Goal: Task Accomplishment & Management: Manage account settings

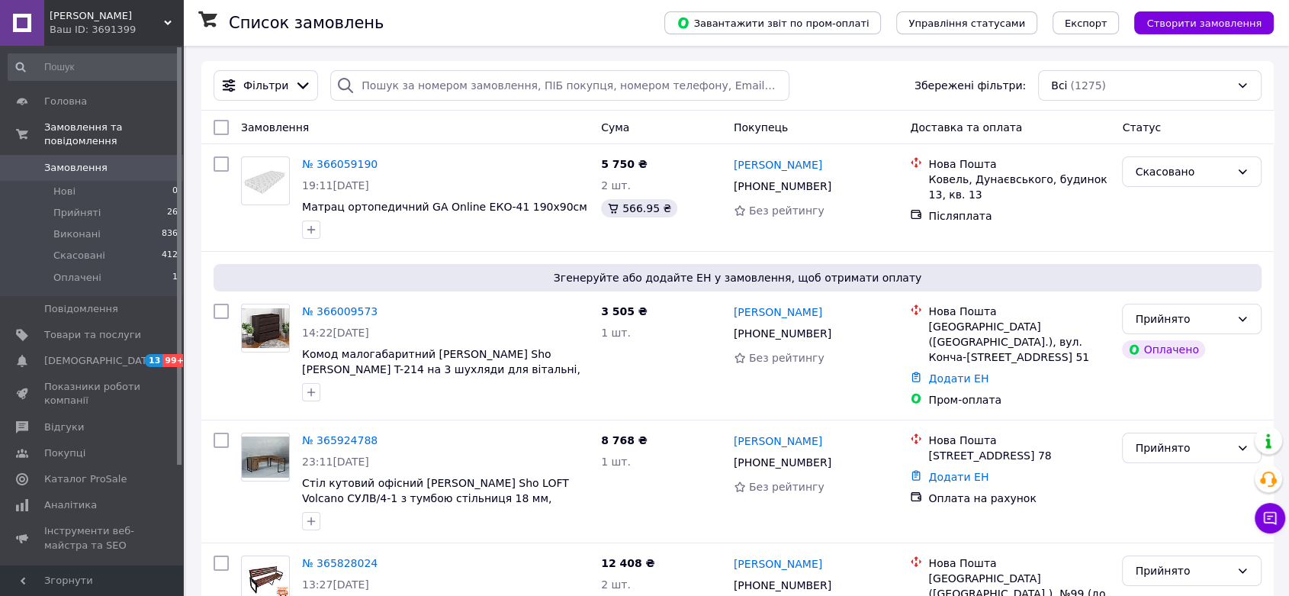
click at [169, 23] on use at bounding box center [168, 23] width 8 height 5
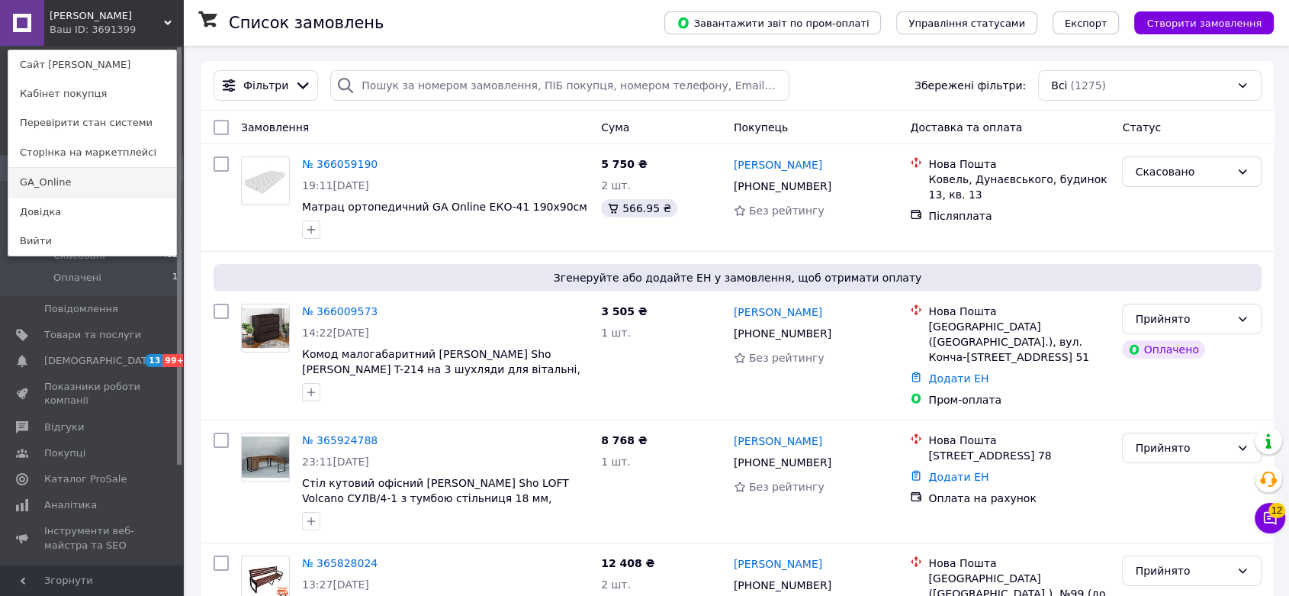
click at [78, 175] on link "GA_Online" at bounding box center [92, 182] width 168 height 29
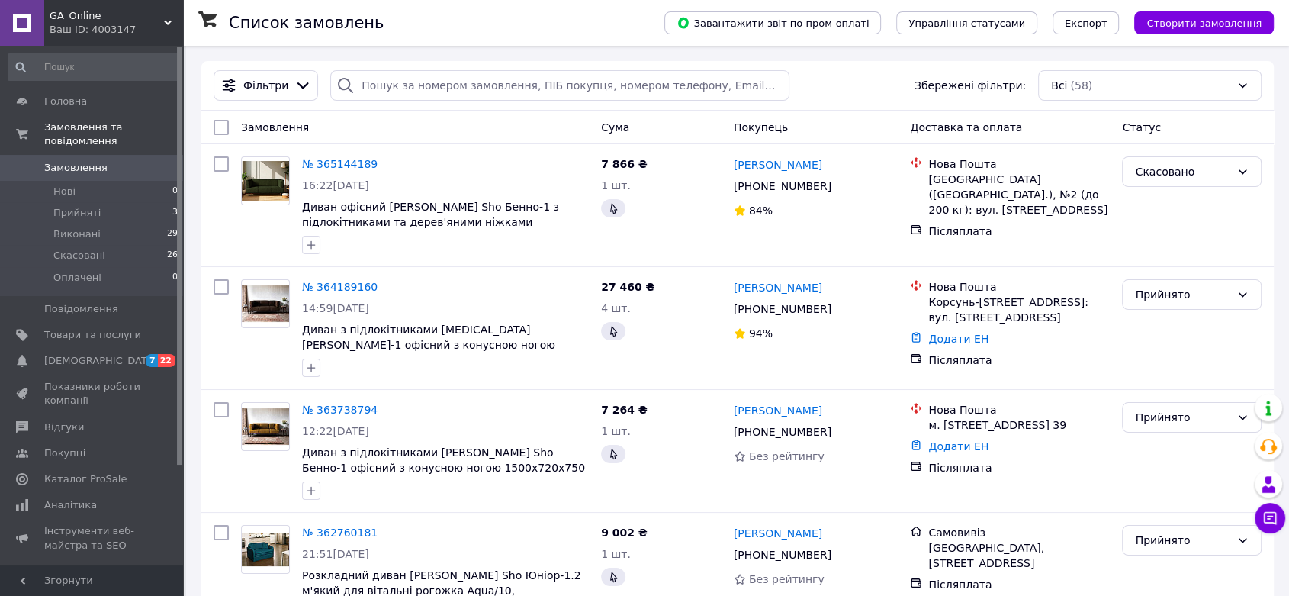
click at [167, 23] on use at bounding box center [168, 23] width 8 height 5
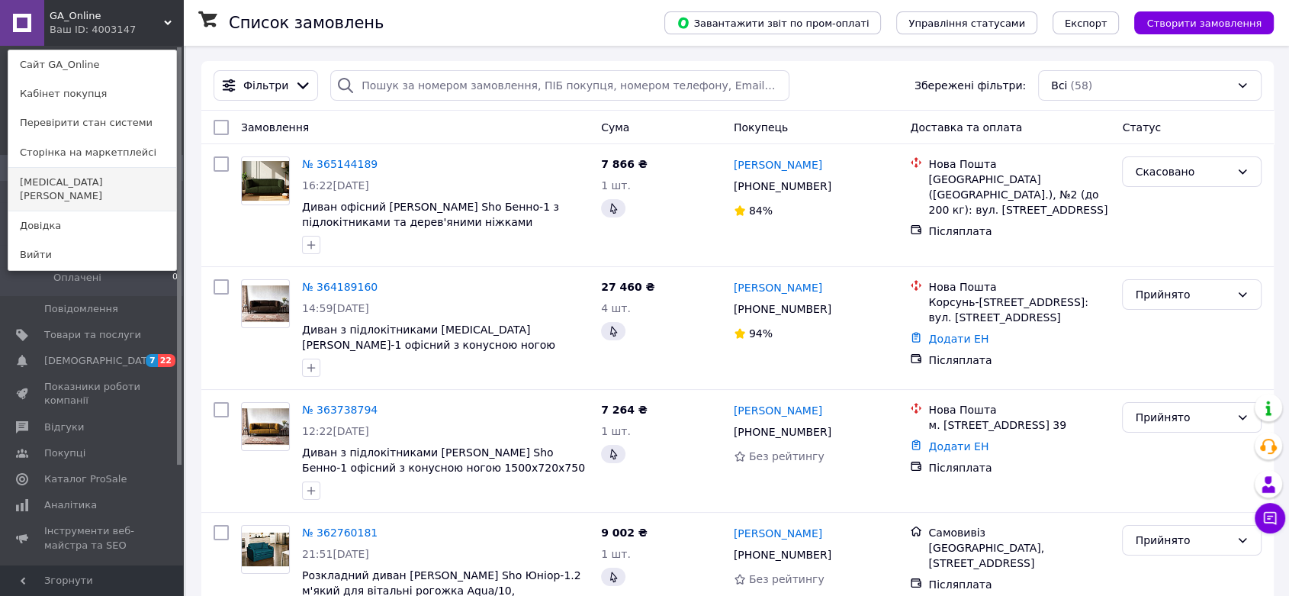
click at [88, 182] on link "Tobi Sho" at bounding box center [92, 189] width 168 height 43
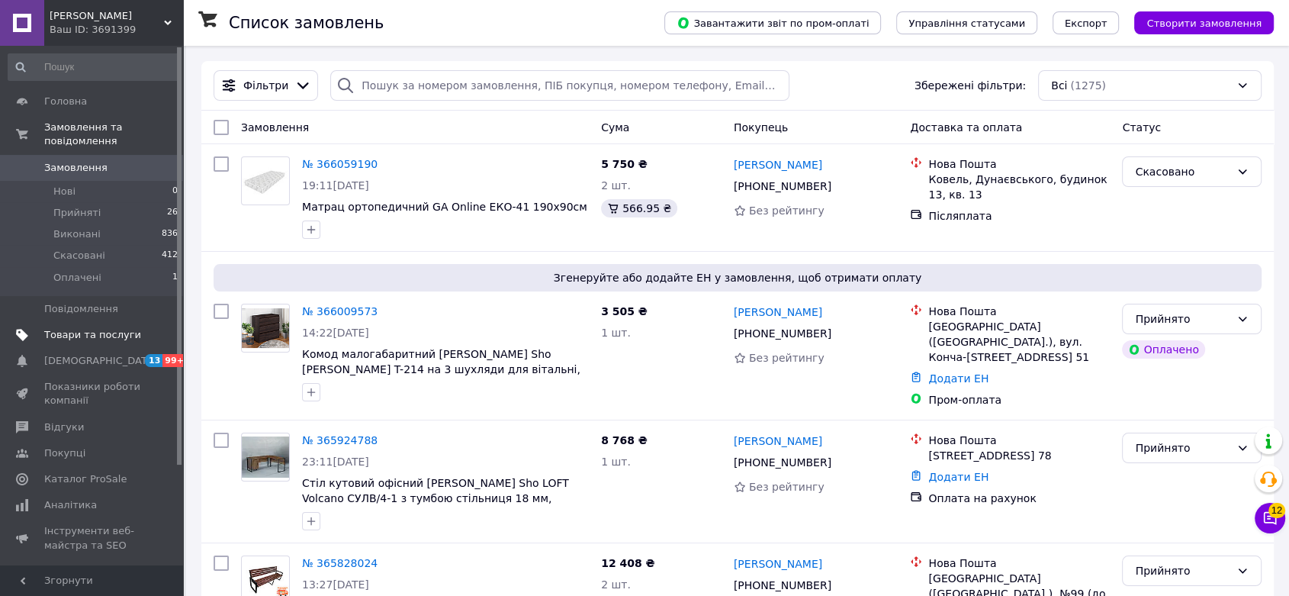
click at [101, 328] on span "Товари та послуги" at bounding box center [92, 335] width 97 height 14
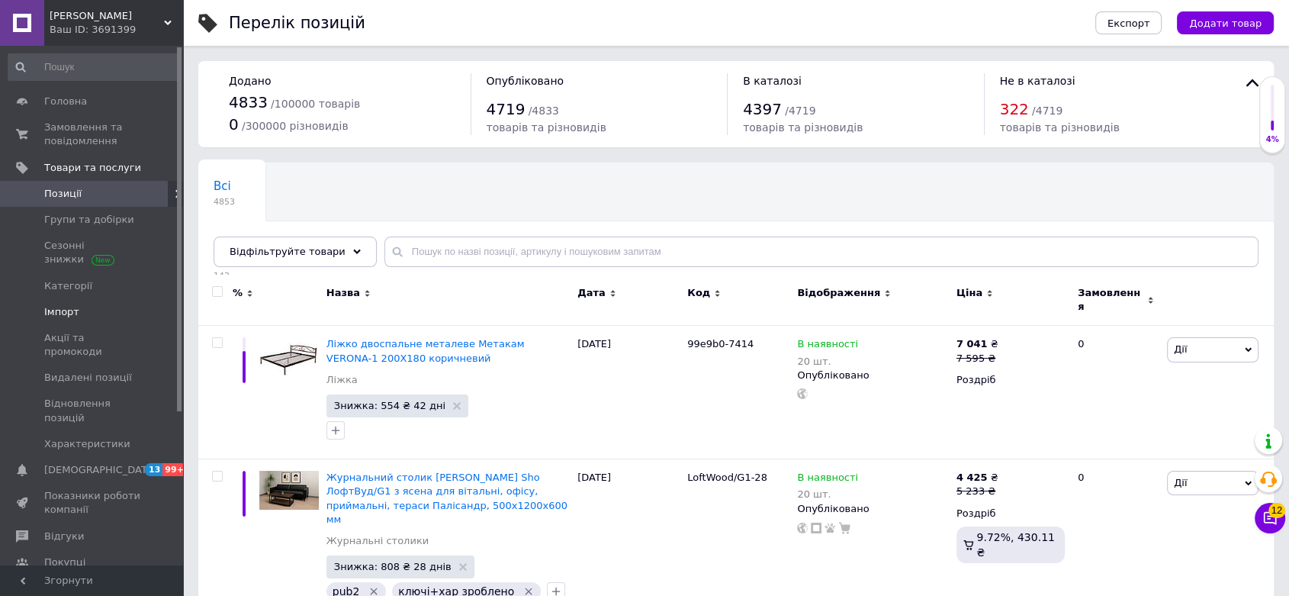
click at [83, 307] on span "Імпорт" at bounding box center [92, 312] width 97 height 14
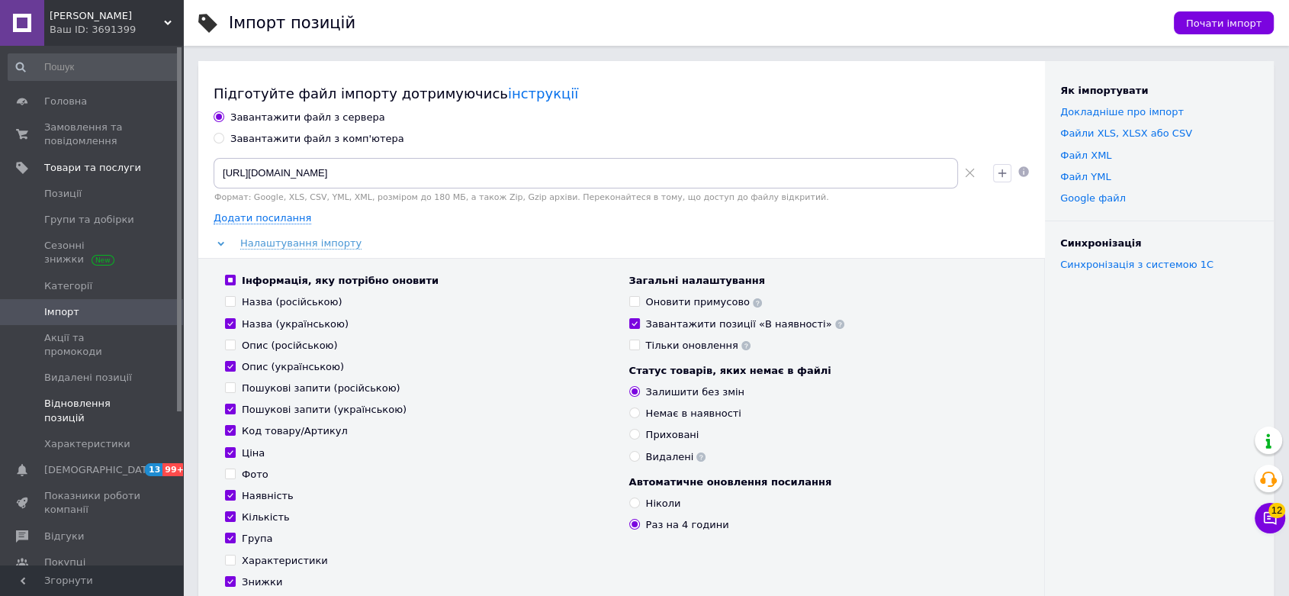
click at [123, 397] on span "Відновлення позицій" at bounding box center [92, 410] width 97 height 27
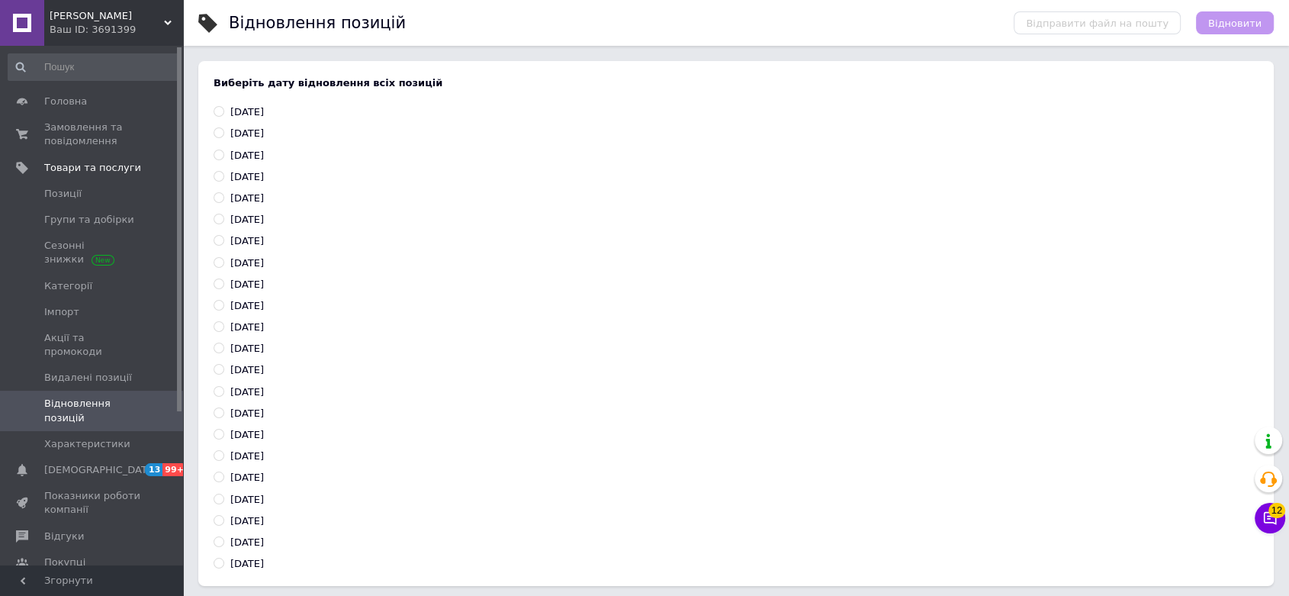
drag, startPoint x: 234, startPoint y: 107, endPoint x: 272, endPoint y: 110, distance: 37.5
click at [264, 110] on div "12.10.2025" at bounding box center [247, 112] width 34 height 14
click at [223, 110] on input "12.10.2025" at bounding box center [219, 111] width 10 height 10
radio input "true"
click at [241, 136] on div "11.10.2025" at bounding box center [247, 134] width 34 height 14
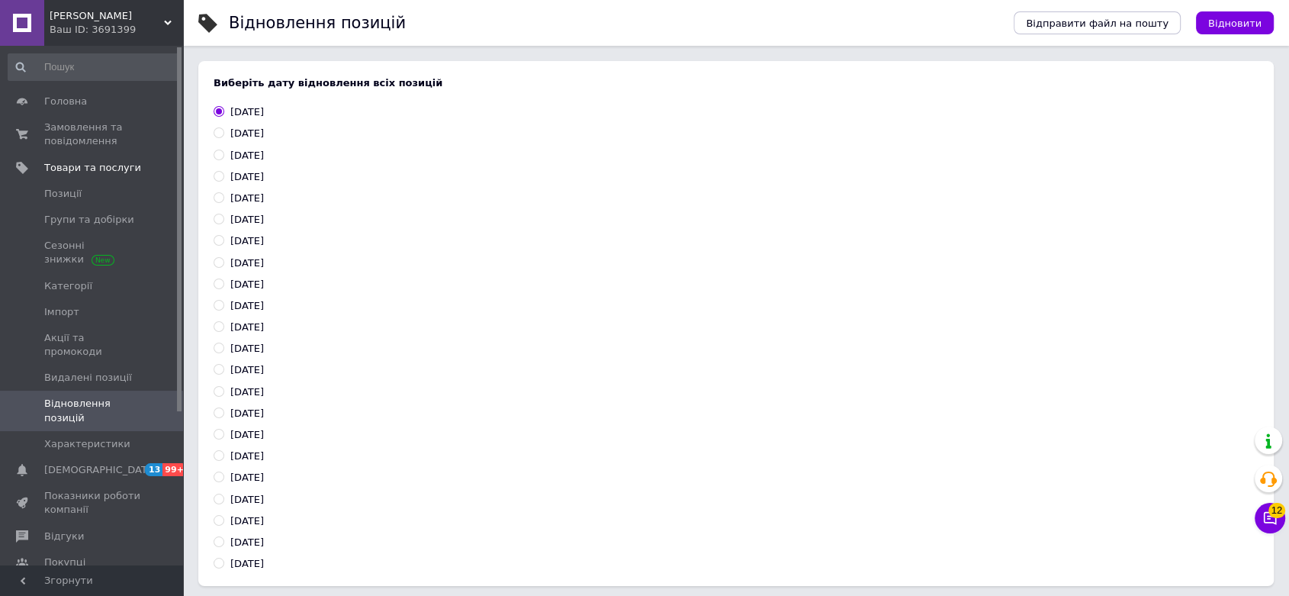
click at [223, 136] on input "11.10.2025" at bounding box center [219, 132] width 10 height 10
radio input "true"
click at [242, 112] on div "12.10.2025" at bounding box center [247, 112] width 34 height 14
click at [223, 112] on input "12.10.2025" at bounding box center [219, 111] width 10 height 10
radio input "true"
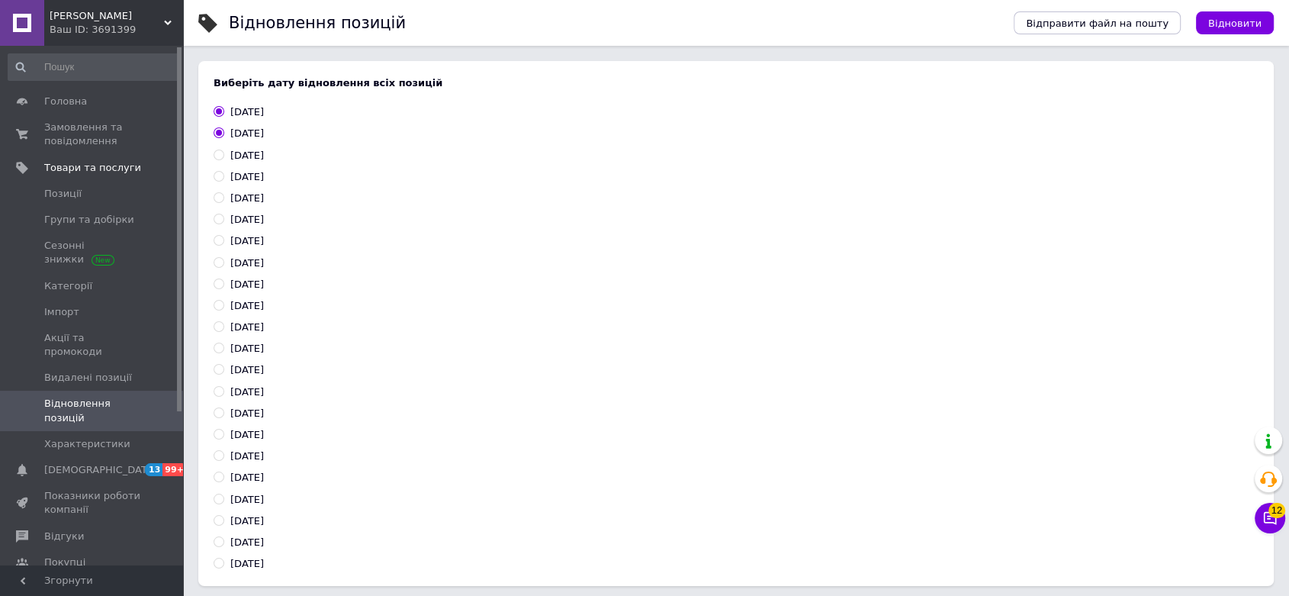
radio input "false"
click at [92, 317] on span "Імпорт" at bounding box center [92, 312] width 97 height 14
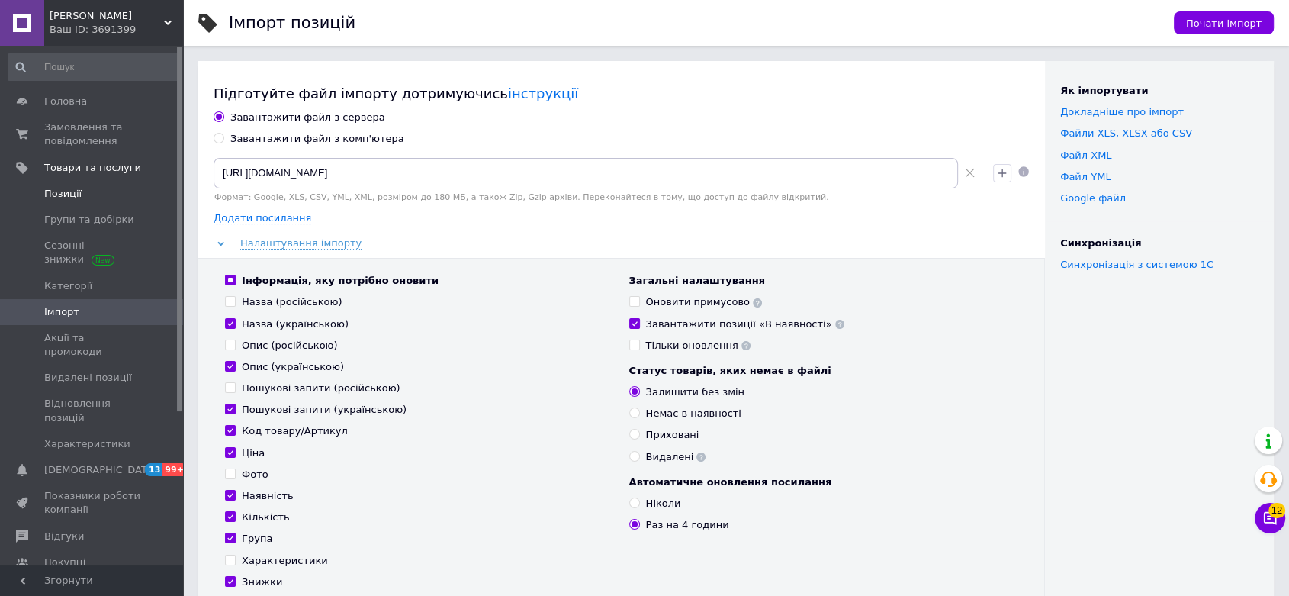
click at [121, 194] on span "Позиції" at bounding box center [92, 194] width 97 height 14
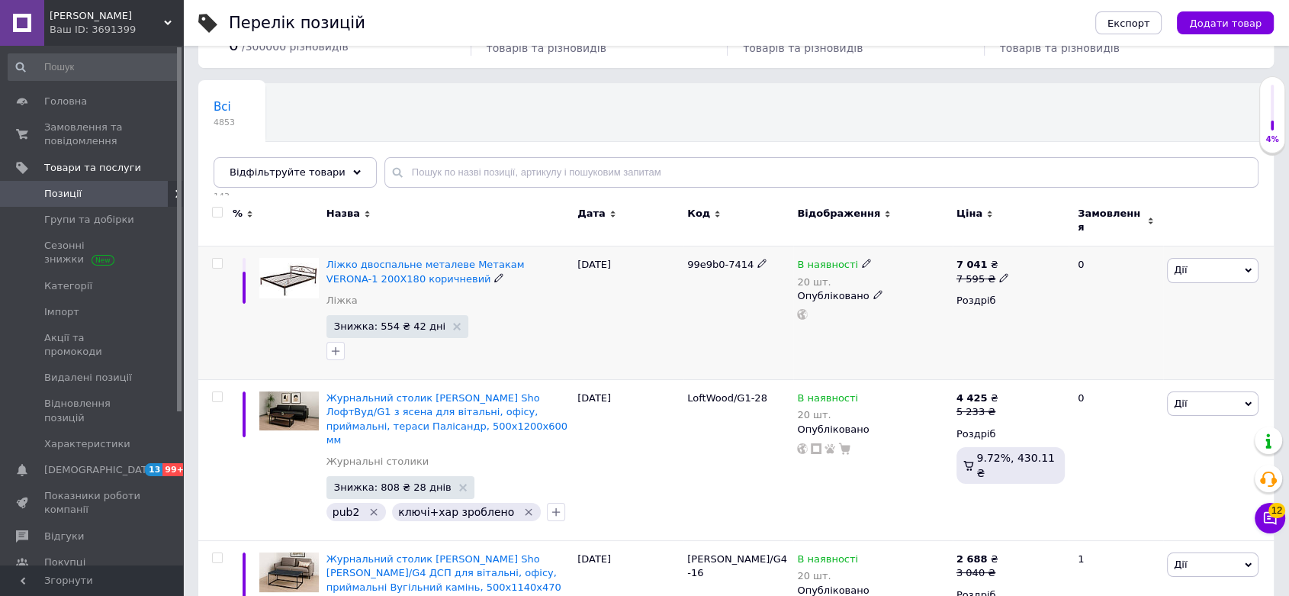
scroll to position [113, 0]
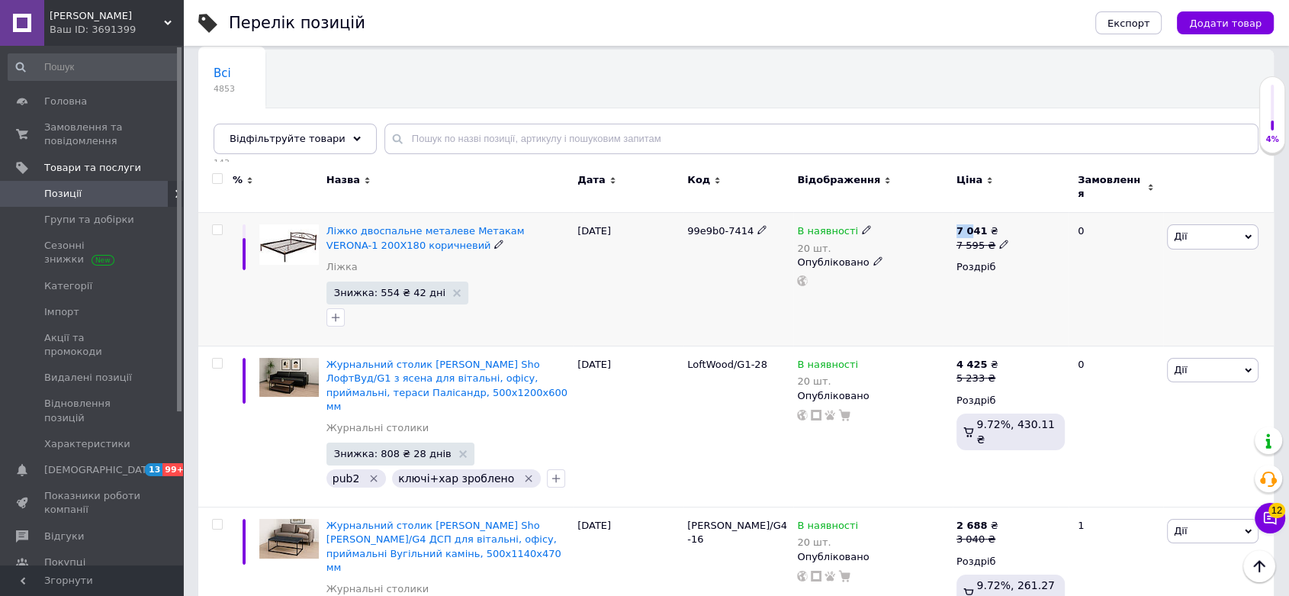
drag, startPoint x: 953, startPoint y: 223, endPoint x: 971, endPoint y: 221, distance: 18.4
click at [970, 221] on div "7 041 ₴ 7 595 ₴ Роздріб" at bounding box center [1011, 279] width 116 height 133
drag, startPoint x: 689, startPoint y: 223, endPoint x: 745, endPoint y: 222, distance: 56.4
click at [745, 224] on div "99e9b0-7414" at bounding box center [738, 231] width 102 height 14
copy span "99e9b0-7414"
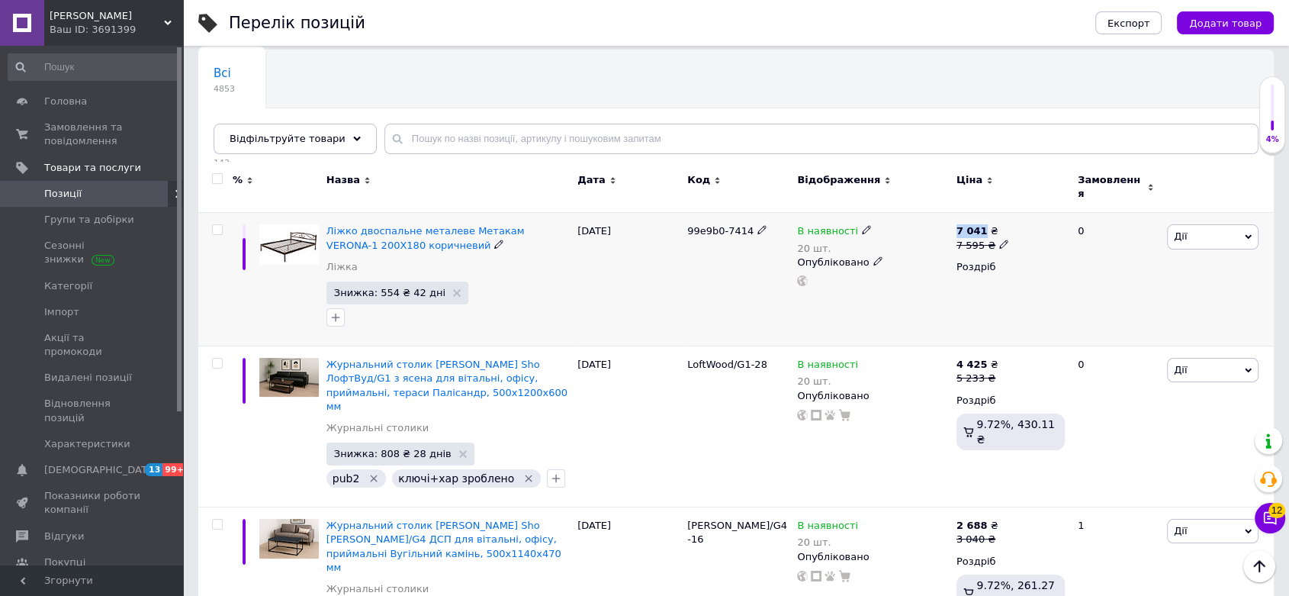
drag, startPoint x: 957, startPoint y: 218, endPoint x: 979, endPoint y: 221, distance: 22.3
click at [979, 221] on div "7 041 ₴ 7 595 ₴ Роздріб" at bounding box center [1011, 279] width 116 height 133
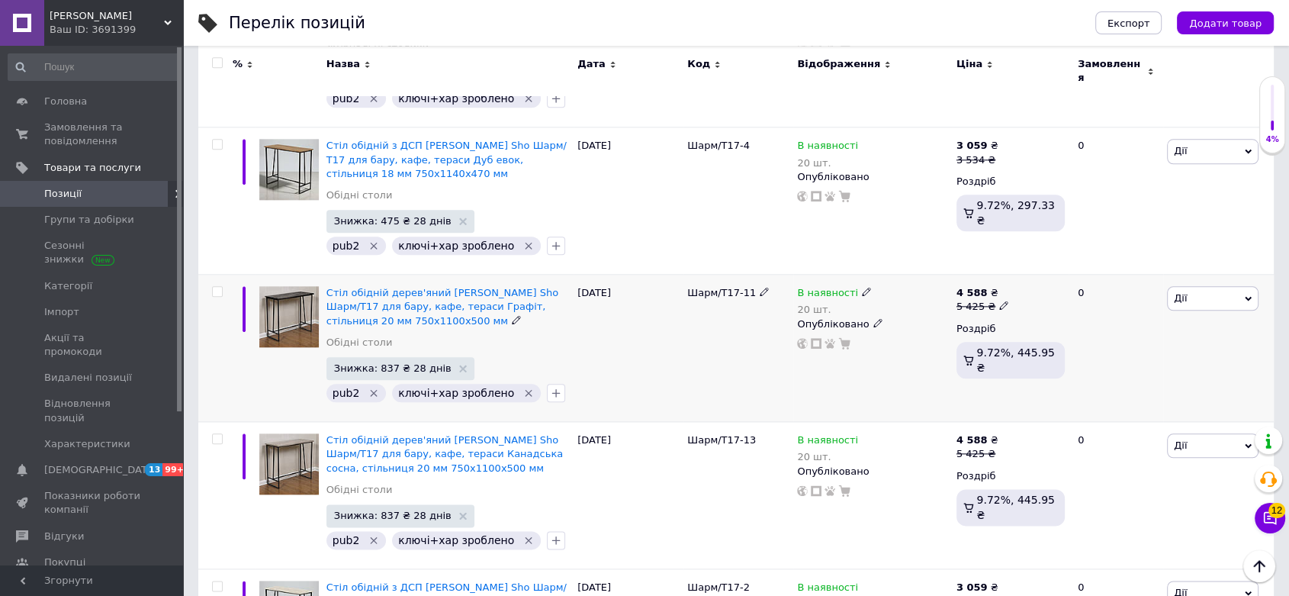
scroll to position [1695, 0]
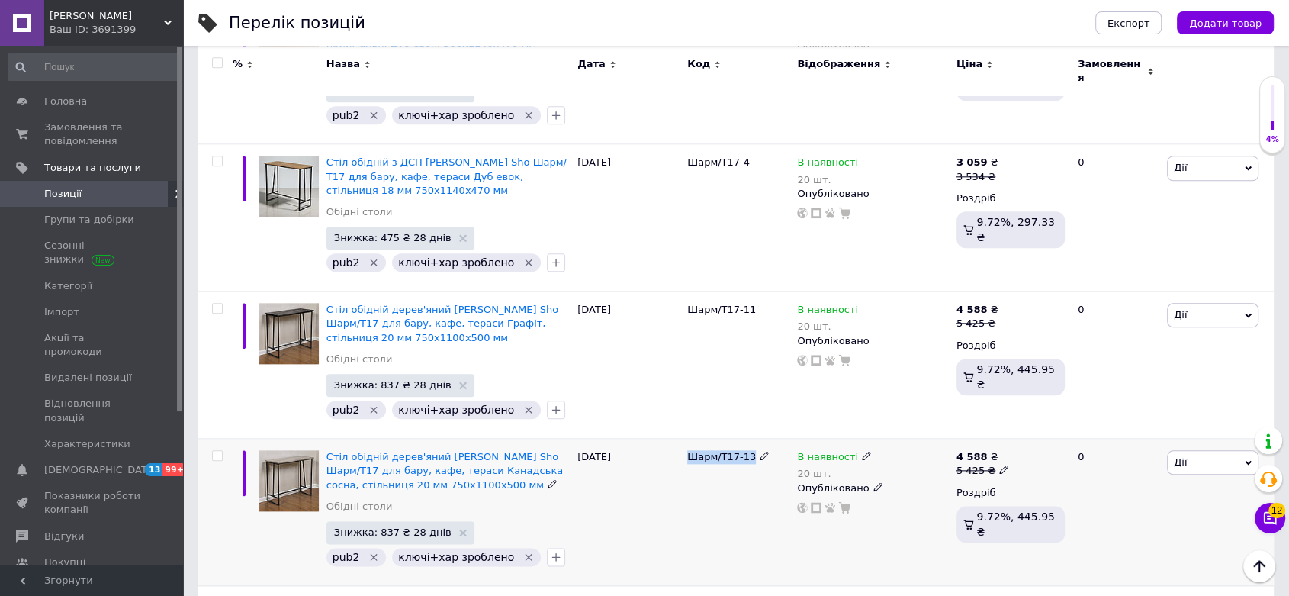
drag, startPoint x: 686, startPoint y: 389, endPoint x: 751, endPoint y: 394, distance: 65.8
click at [751, 439] on div "Шарм/Т17-13" at bounding box center [738, 512] width 110 height 147
copy span "Шарм/Т17-13"
drag, startPoint x: 958, startPoint y: 390, endPoint x: 985, endPoint y: 391, distance: 27.5
click at [985, 450] on div "4 588 ₴" at bounding box center [983, 457] width 53 height 14
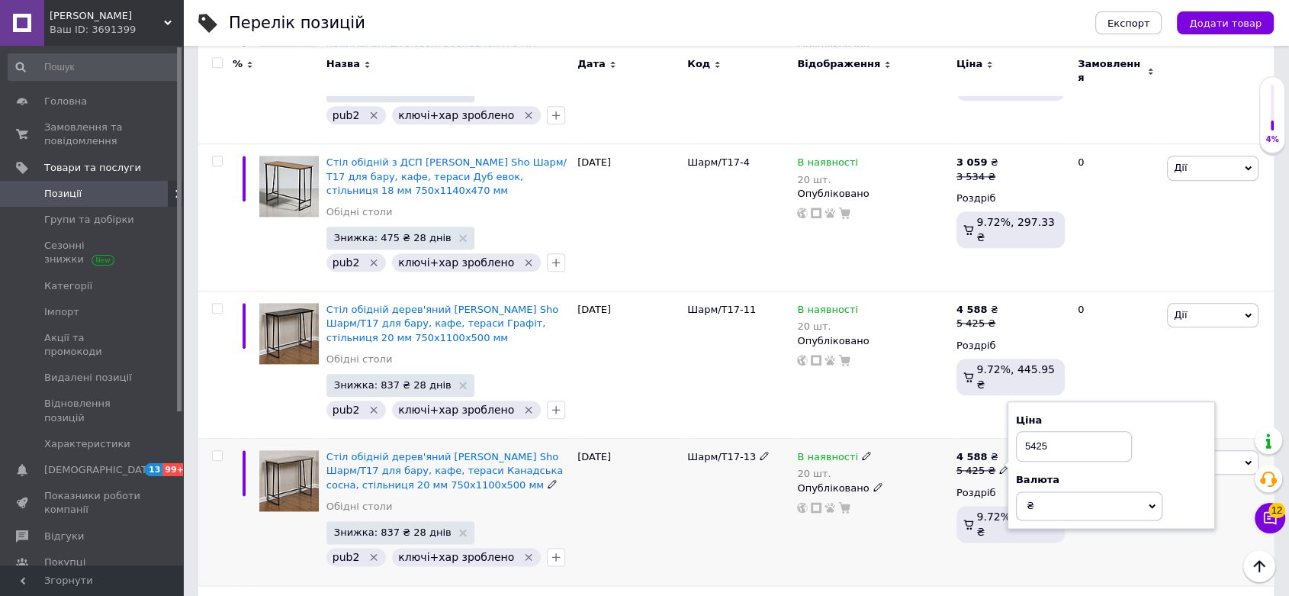
click at [976, 451] on b "4 588" at bounding box center [972, 456] width 31 height 11
drag, startPoint x: 957, startPoint y: 407, endPoint x: 976, endPoint y: 406, distance: 19.9
click at [976, 464] on div "5 425 ₴" at bounding box center [983, 471] width 53 height 14
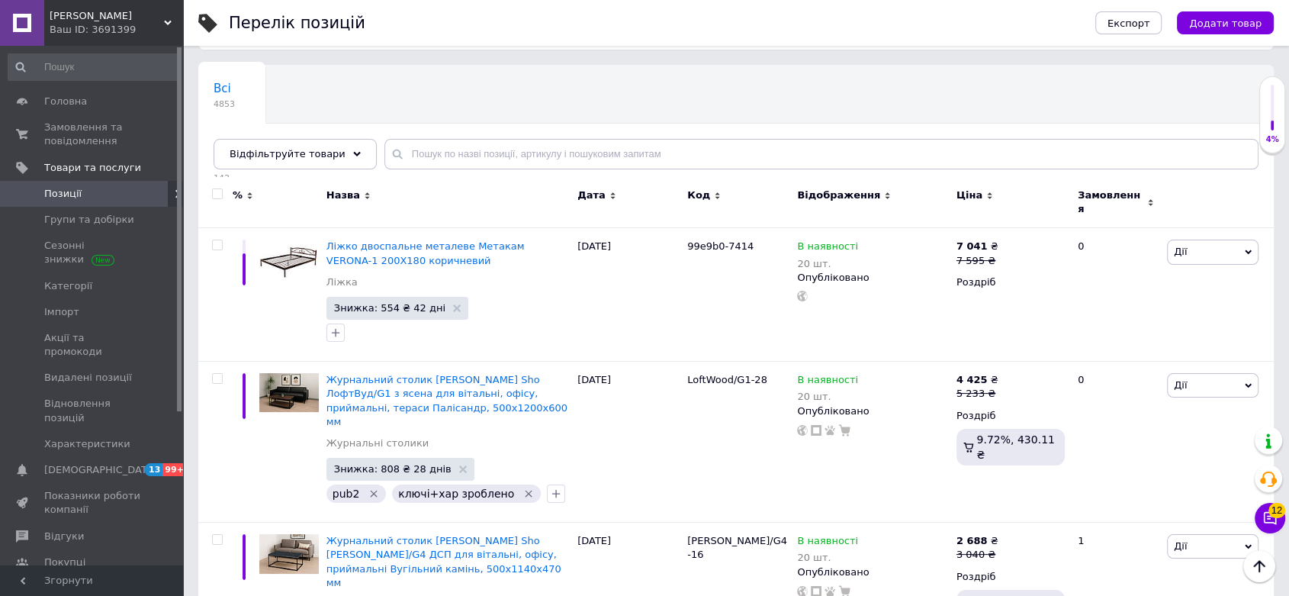
scroll to position [0, 0]
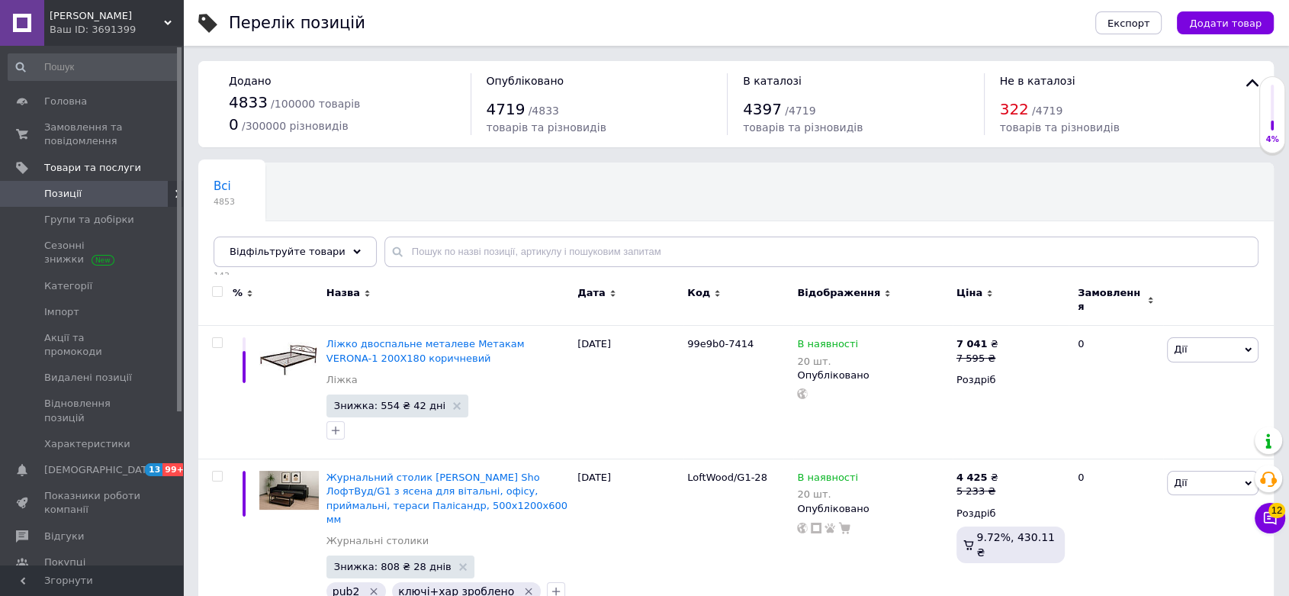
click at [73, 197] on span "Позиції" at bounding box center [62, 194] width 37 height 14
drag, startPoint x: 60, startPoint y: 13, endPoint x: 74, endPoint y: 11, distance: 13.8
click at [74, 11] on div "Тобі Шо Ваш ID: 3691399" at bounding box center [113, 23] width 139 height 46
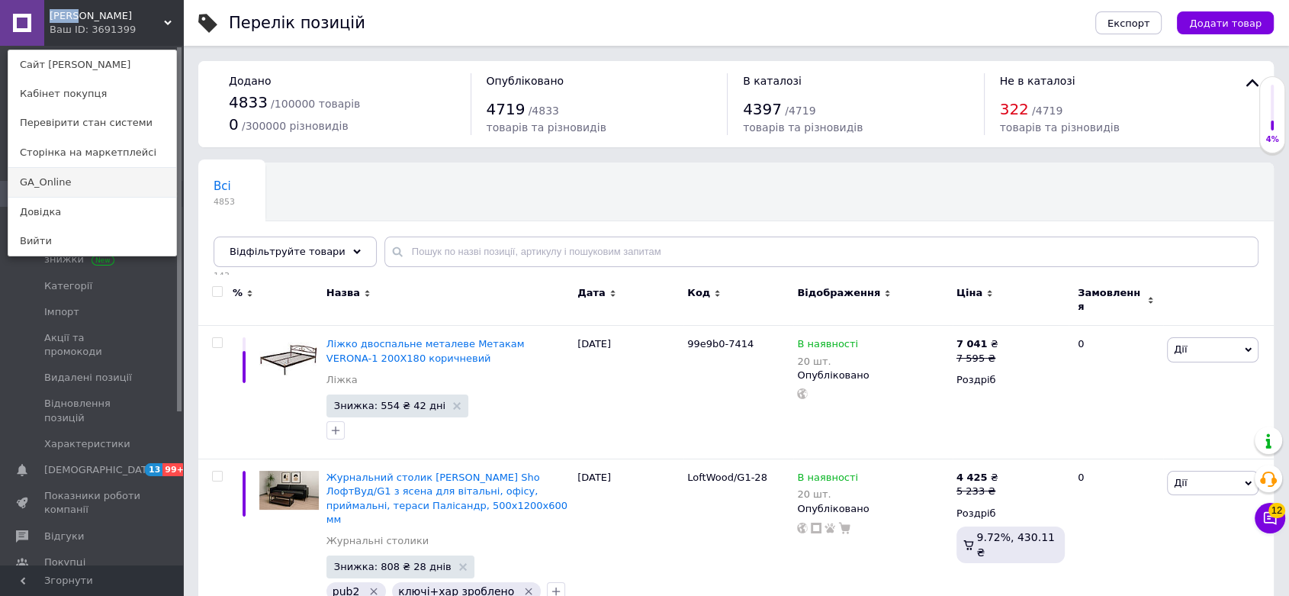
click at [25, 182] on link "GA_Online" at bounding box center [92, 182] width 168 height 29
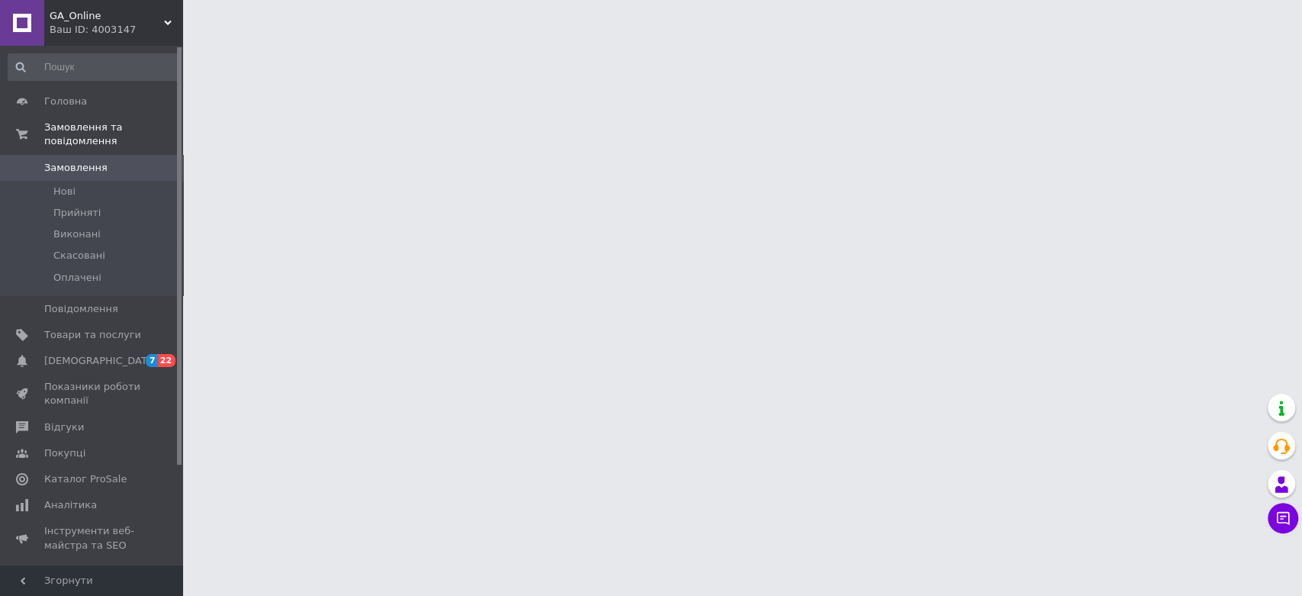
click at [165, 17] on div "GA_Online Ваш ID: 4003147" at bounding box center [113, 23] width 139 height 46
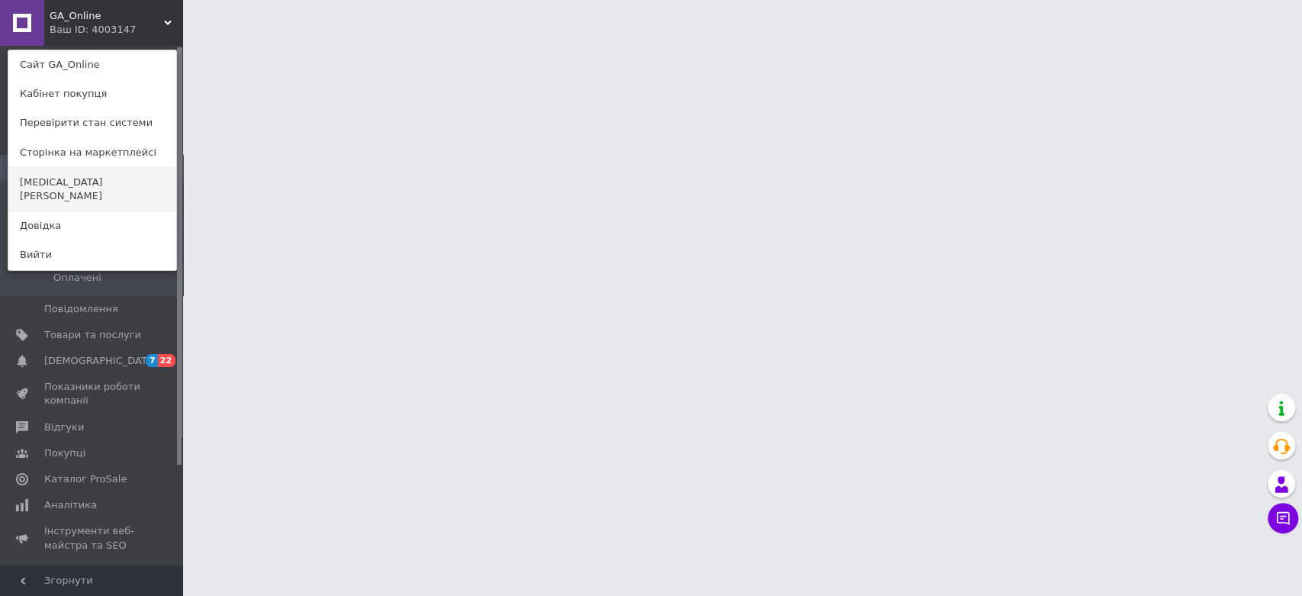
click at [104, 186] on link "Tobi Sho" at bounding box center [92, 189] width 168 height 43
